Goal: Entertainment & Leisure: Consume media (video, audio)

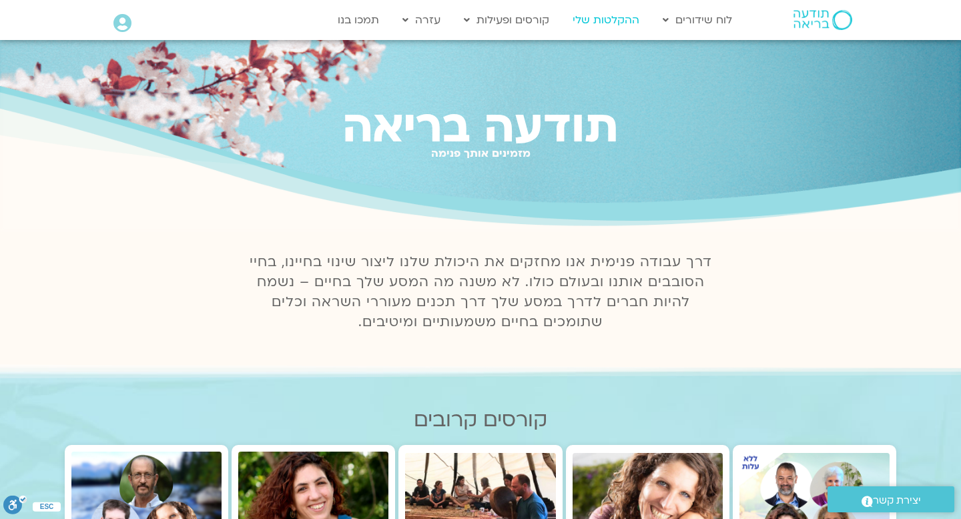
click at [625, 22] on link "ההקלטות שלי" at bounding box center [606, 19] width 80 height 25
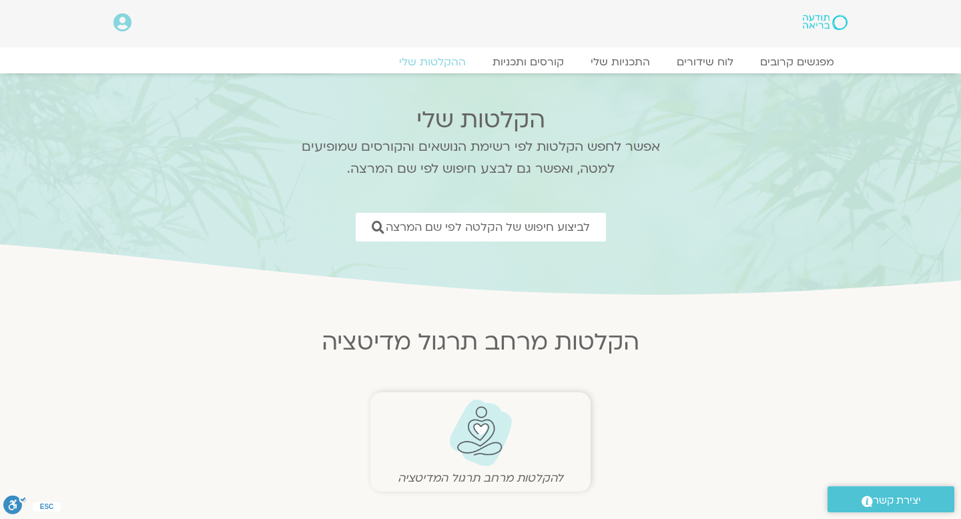
click at [442, 462] on figure "להקלטות מרחב תרגול המדיטציה" at bounding box center [480, 442] width 207 height 86
click at [458, 456] on img at bounding box center [481, 433] width 66 height 68
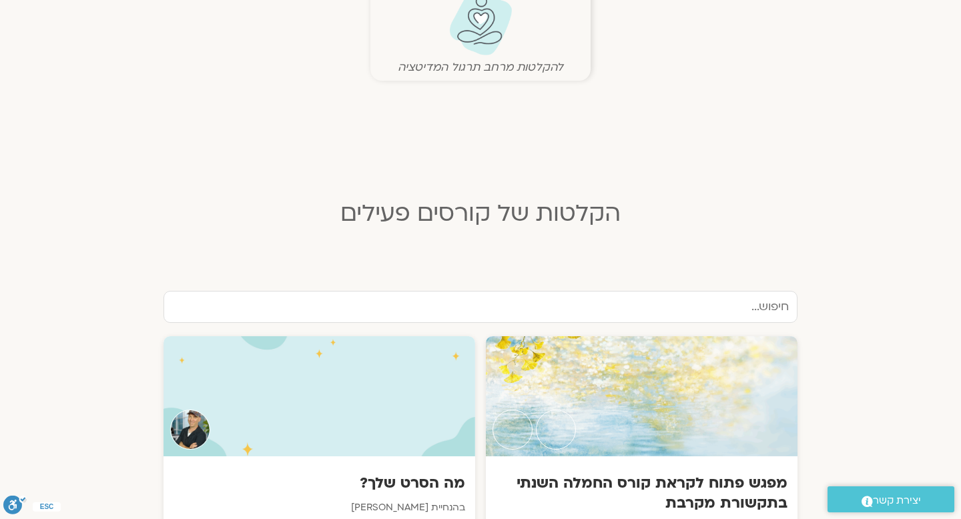
scroll to position [410, 0]
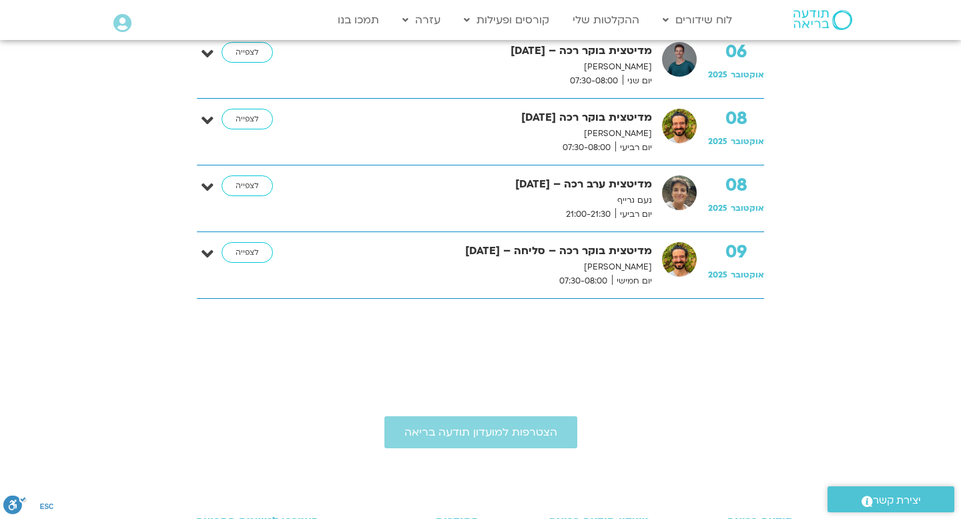
scroll to position [550, 0]
